Goal: Information Seeking & Learning: Learn about a topic

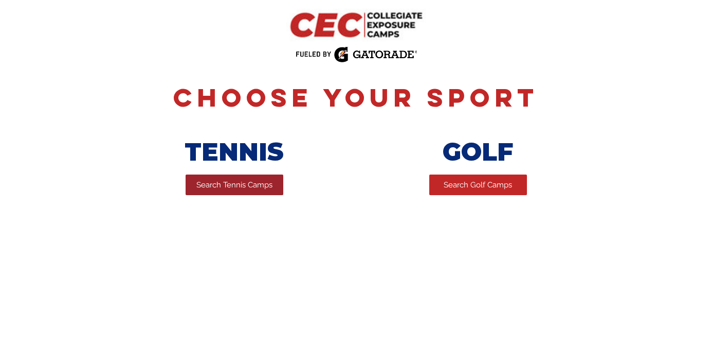
click at [248, 179] on link "Search Tennis Camps" at bounding box center [235, 184] width 98 height 21
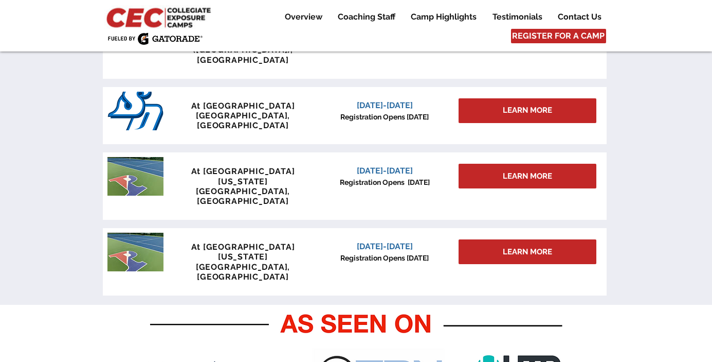
scroll to position [531, 0]
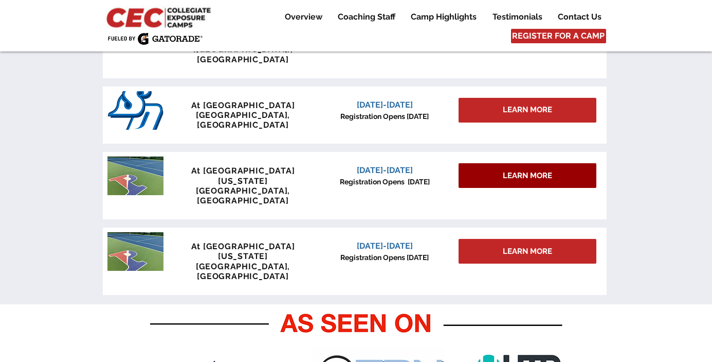
click at [517, 163] on link "LEARN MORE" at bounding box center [528, 175] width 138 height 25
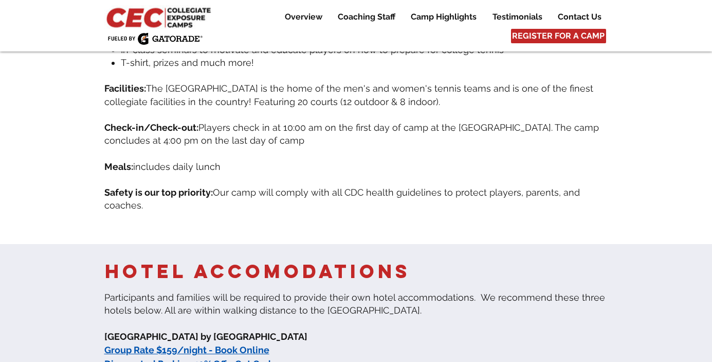
scroll to position [461, 0]
